Goal: Task Accomplishment & Management: Manage account settings

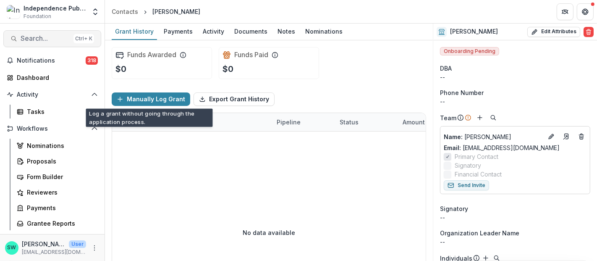
click at [37, 40] on span "Search..." at bounding box center [46, 38] width 50 height 8
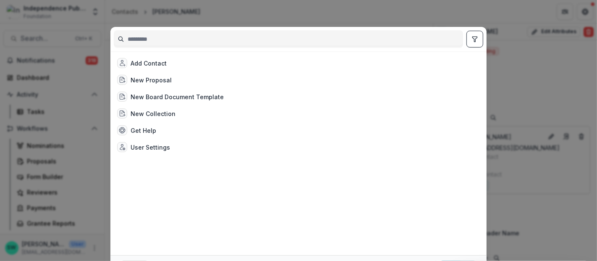
type input "*"
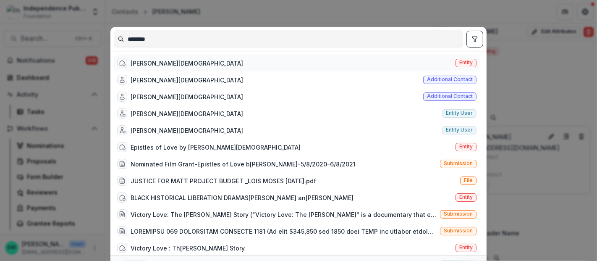
type input "********"
click at [151, 67] on div "[PERSON_NAME][DEMOGRAPHIC_DATA]" at bounding box center [187, 63] width 113 height 9
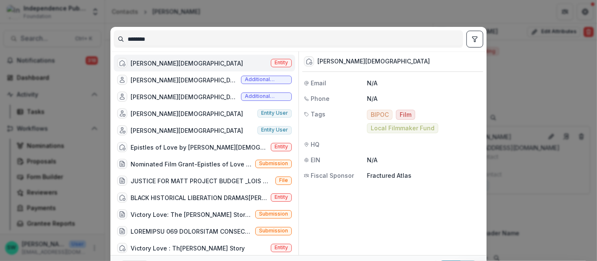
click at [151, 67] on div "[PERSON_NAME][DEMOGRAPHIC_DATA]" at bounding box center [187, 63] width 113 height 9
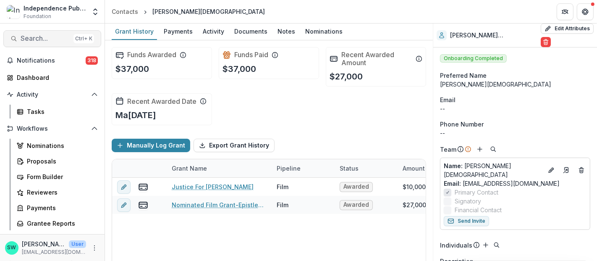
click at [44, 37] on span "Search..." at bounding box center [46, 38] width 50 height 8
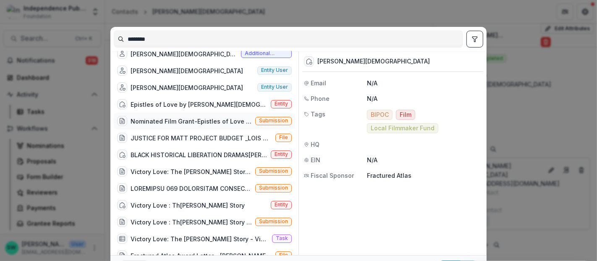
scroll to position [55, 0]
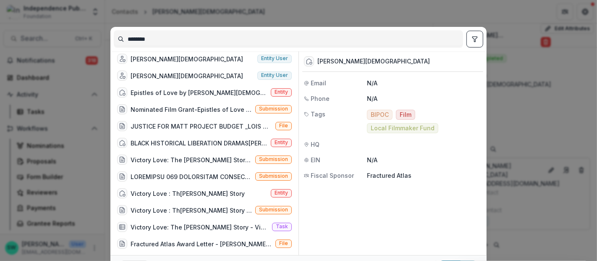
click at [278, 12] on div "*******[PERSON_NAME] Entit[PERSON_NAME] Additional contac[PERSON_NAME] Addition…" at bounding box center [298, 130] width 597 height 261
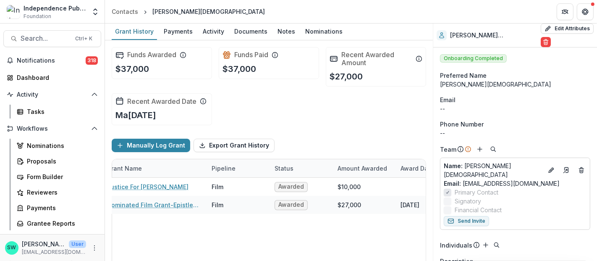
scroll to position [0, 65]
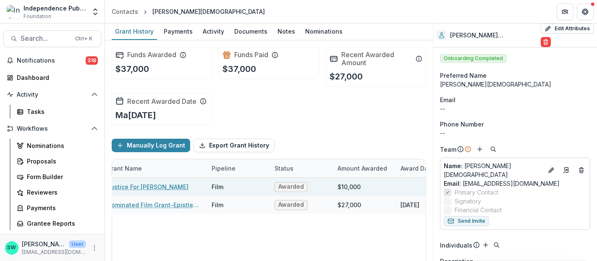
click at [296, 187] on span "Awarded" at bounding box center [291, 186] width 26 height 7
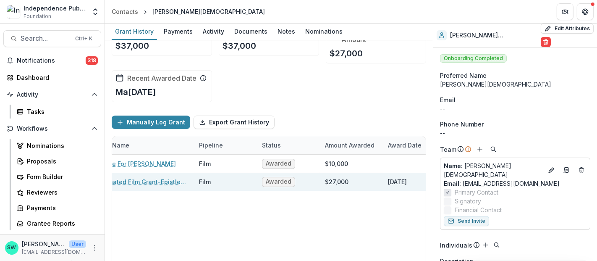
scroll to position [0, 0]
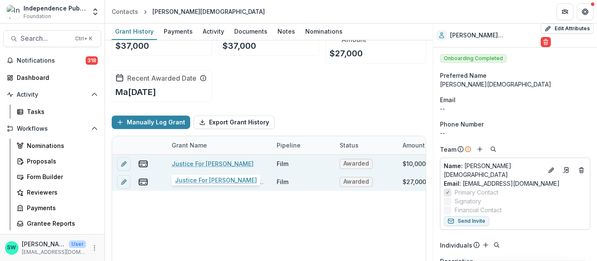
click at [205, 159] on link "Justice For [PERSON_NAME]" at bounding box center [213, 163] width 82 height 9
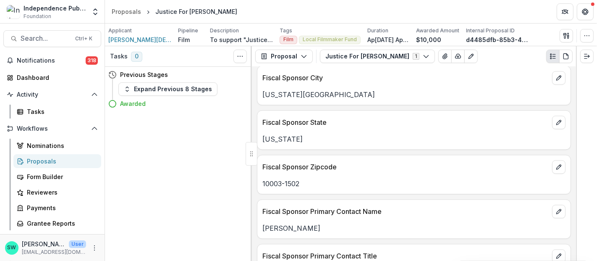
scroll to position [1596, 0]
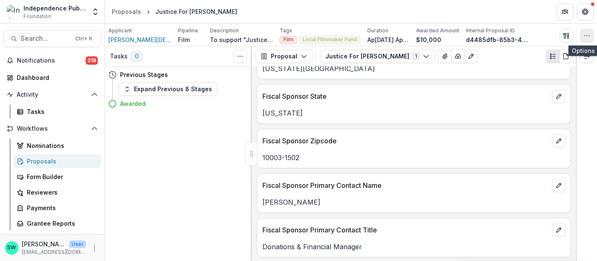
click at [585, 35] on circle "button" at bounding box center [584, 35] width 0 height 0
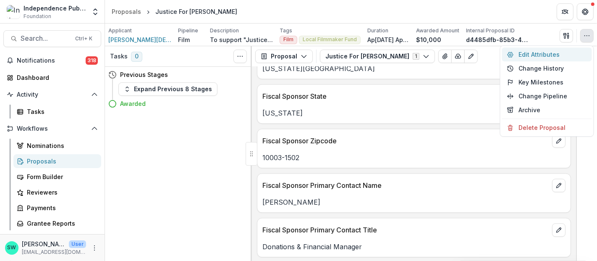
click at [559, 51] on button "Edit Attributes" at bounding box center [547, 54] width 90 height 14
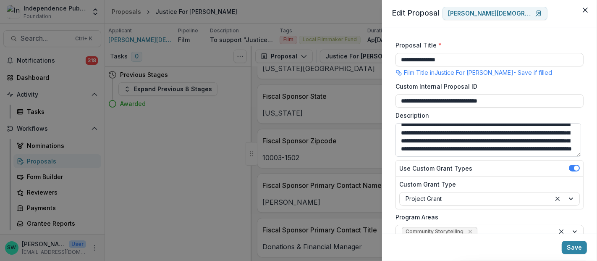
scroll to position [30, 0]
